Goal: Task Accomplishment & Management: Complete application form

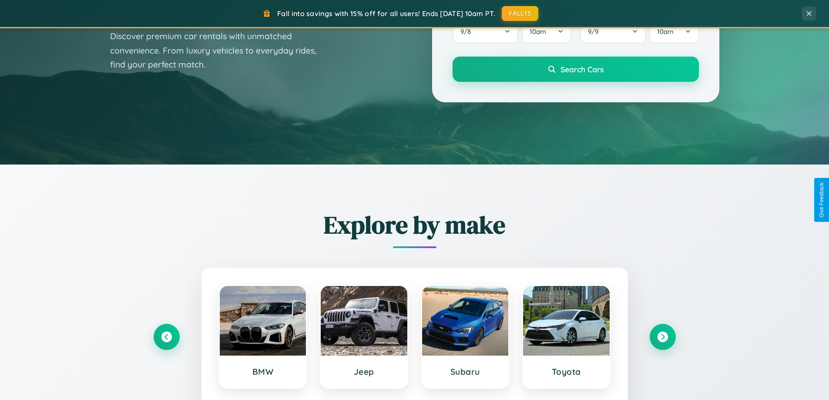
scroll to position [1674, 0]
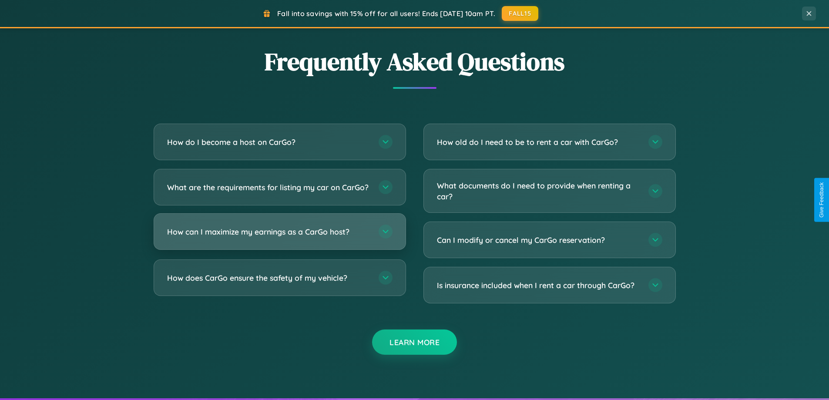
click at [279, 237] on h3 "How can I maximize my earnings as a CarGo host?" at bounding box center [268, 231] width 203 height 11
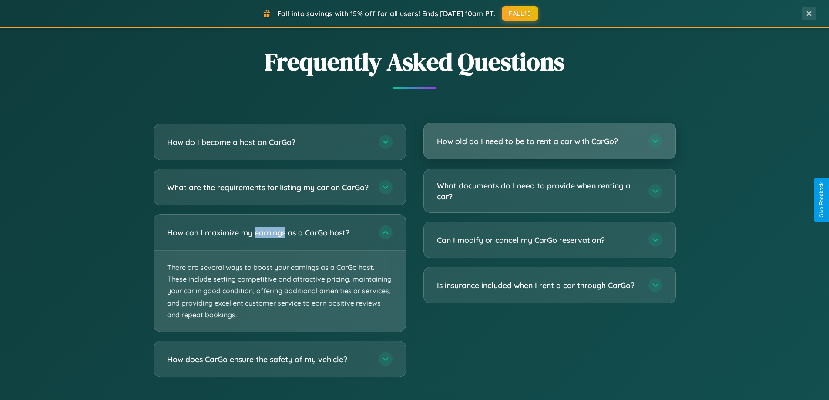
click at [549, 141] on h3 "How old do I need to be to rent a car with CarGo?" at bounding box center [538, 141] width 203 height 11
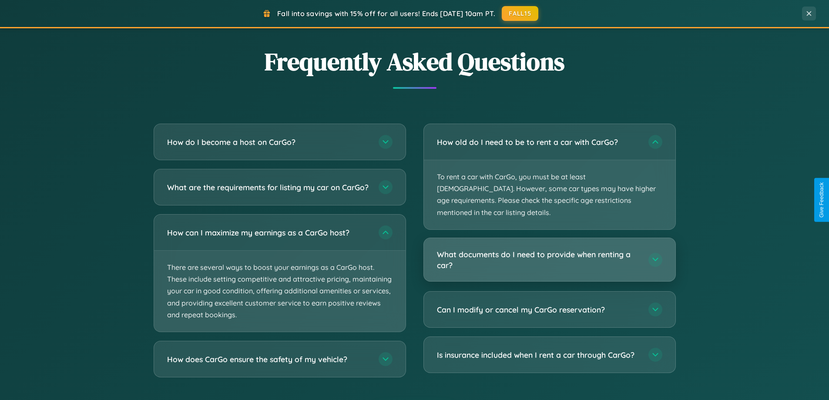
click at [549, 249] on h3 "What documents do I need to provide when renting a car?" at bounding box center [538, 259] width 203 height 21
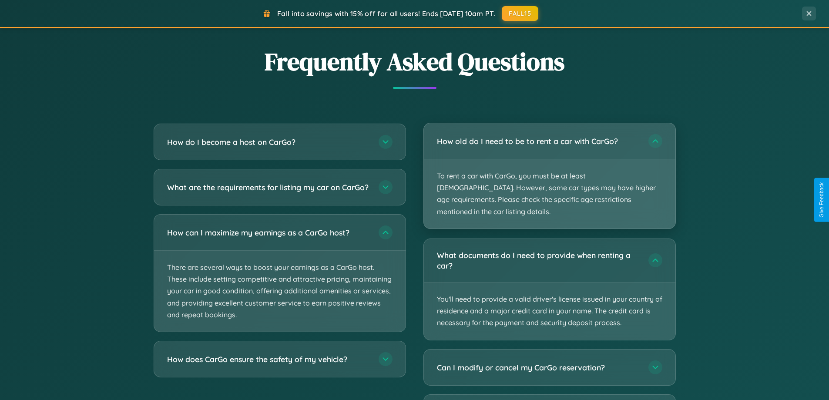
click at [549, 170] on p "To rent a car with CarGo, you must be at least [DEMOGRAPHIC_DATA]. However, som…" at bounding box center [549, 193] width 251 height 69
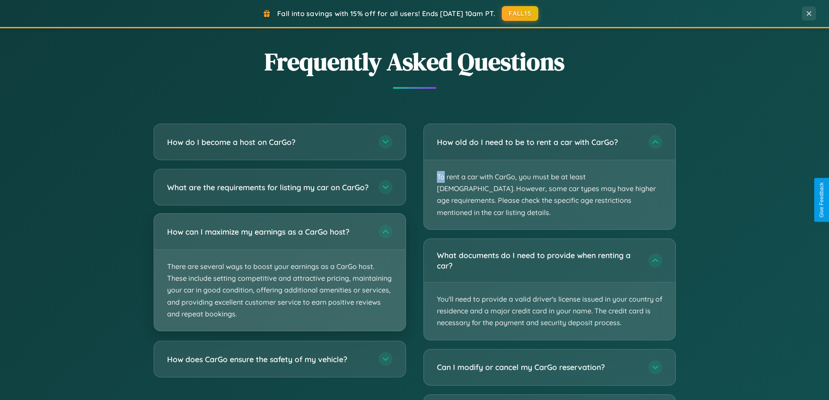
click at [279, 280] on p "There are several ways to boost your earnings as a CarGo host. These include se…" at bounding box center [279, 290] width 251 height 81
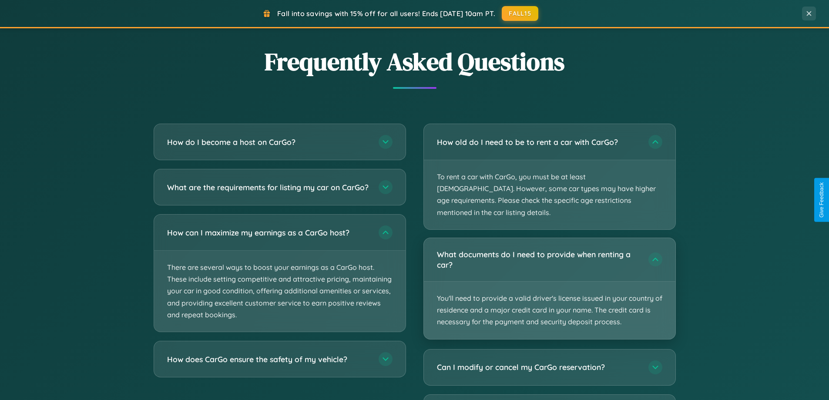
click at [549, 281] on p "You'll need to provide a valid driver's license issued in your country of resid…" at bounding box center [549, 309] width 251 height 57
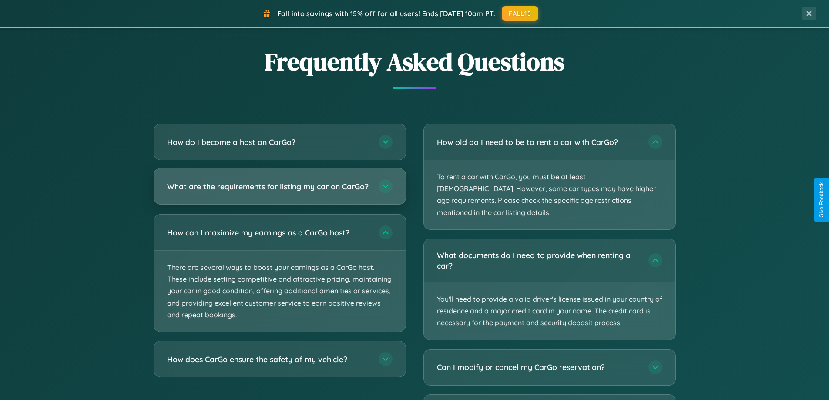
click at [279, 190] on h3 "What are the requirements for listing my car on CarGo?" at bounding box center [268, 186] width 203 height 11
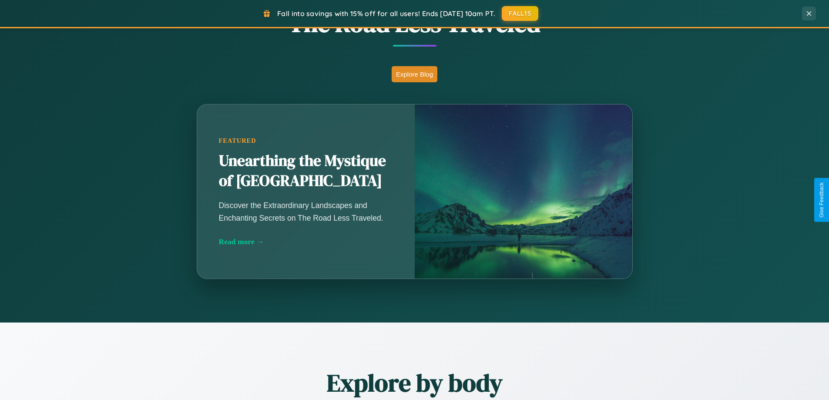
scroll to position [598, 0]
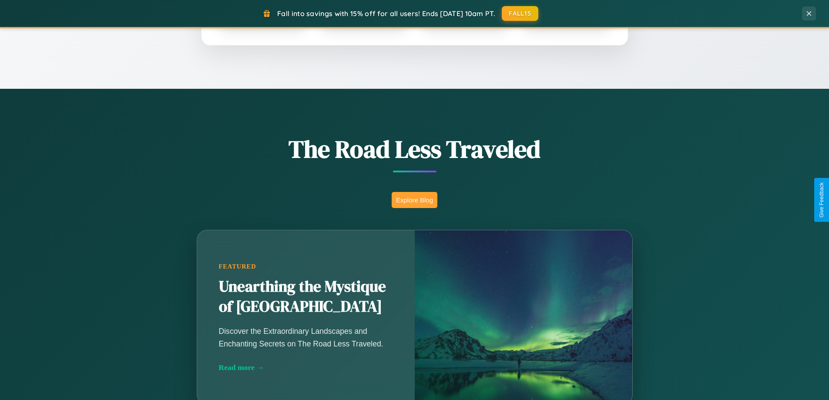
click at [414, 200] on button "Explore Blog" at bounding box center [414, 200] width 46 height 16
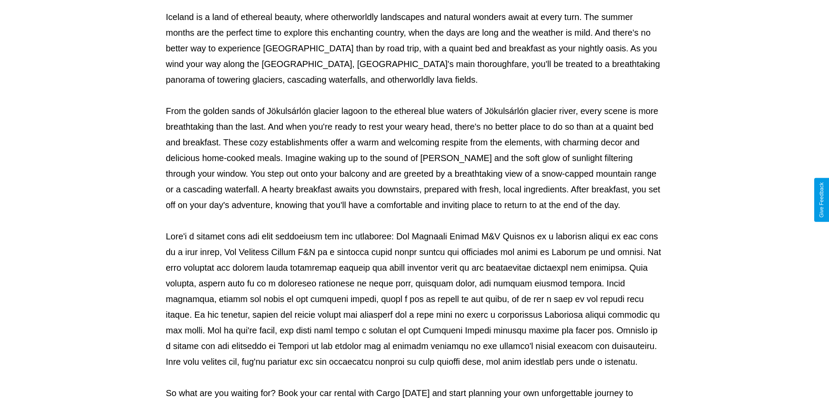
scroll to position [281, 0]
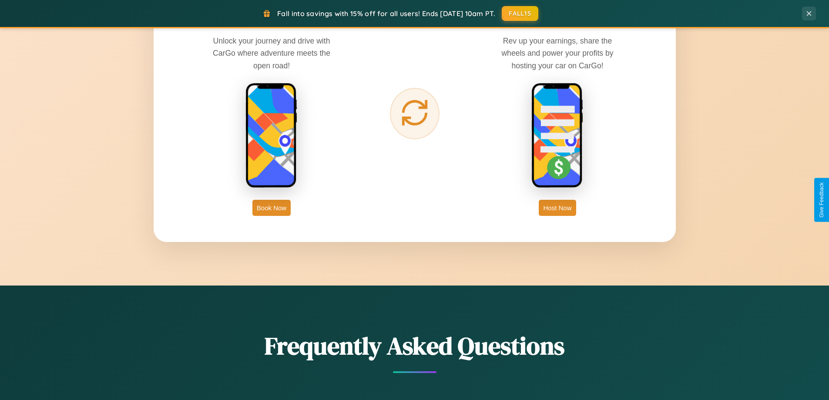
scroll to position [1397, 0]
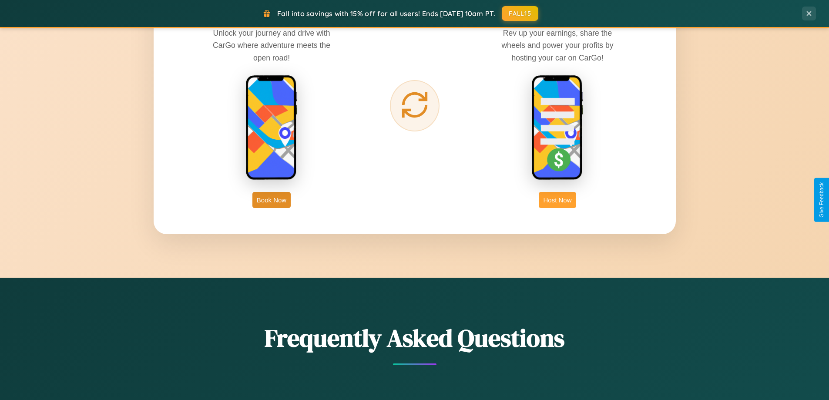
click at [557, 200] on button "Host Now" at bounding box center [556, 200] width 37 height 16
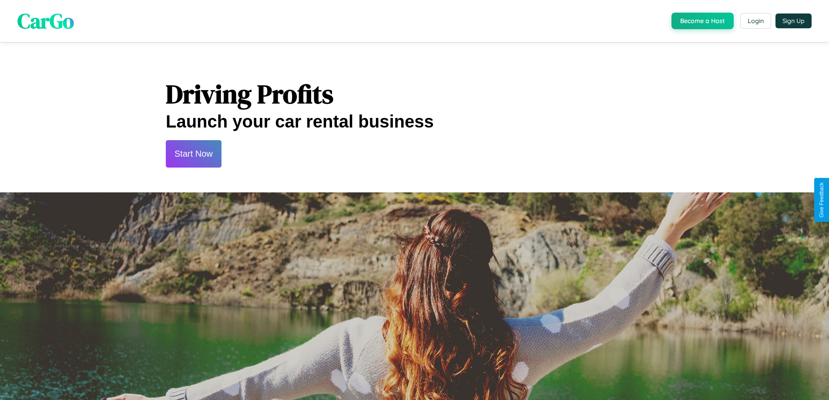
click at [193, 154] on button "Start Now" at bounding box center [194, 153] width 56 height 27
